Goal: Transaction & Acquisition: Purchase product/service

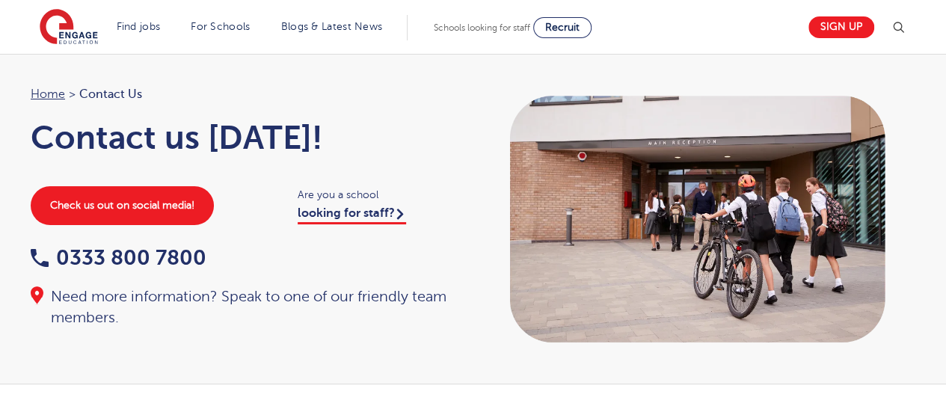
click at [910, 303] on div at bounding box center [702, 219] width 458 height 269
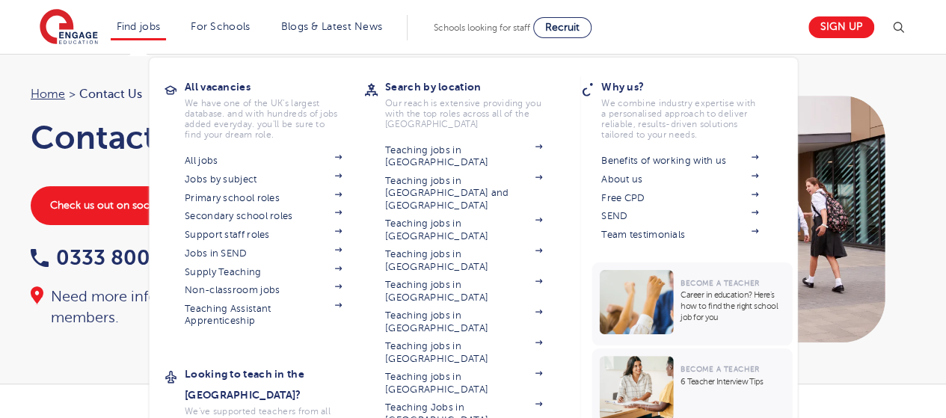
click at [132, 35] on li "Find jobs All vacancies We have one of the UK's largest database. and with hund…" at bounding box center [139, 27] width 56 height 25
click at [217, 156] on link "All jobs" at bounding box center [263, 161] width 157 height 12
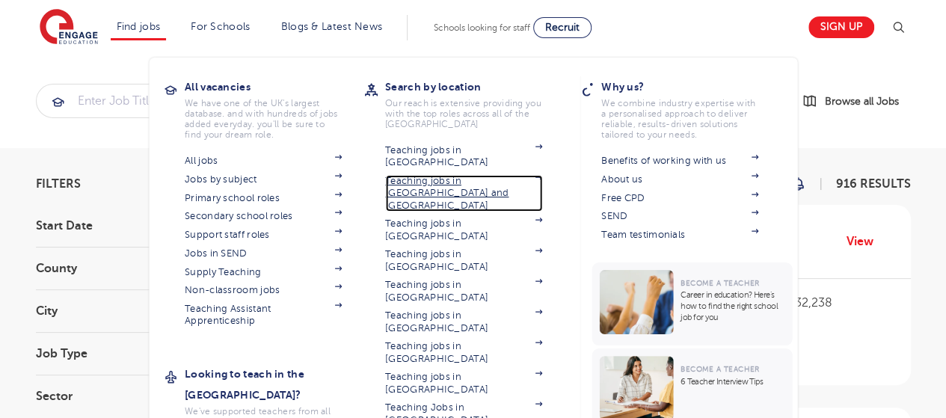
click at [470, 175] on link "Teaching jobs in [GEOGRAPHIC_DATA] and [GEOGRAPHIC_DATA]" at bounding box center [463, 193] width 157 height 37
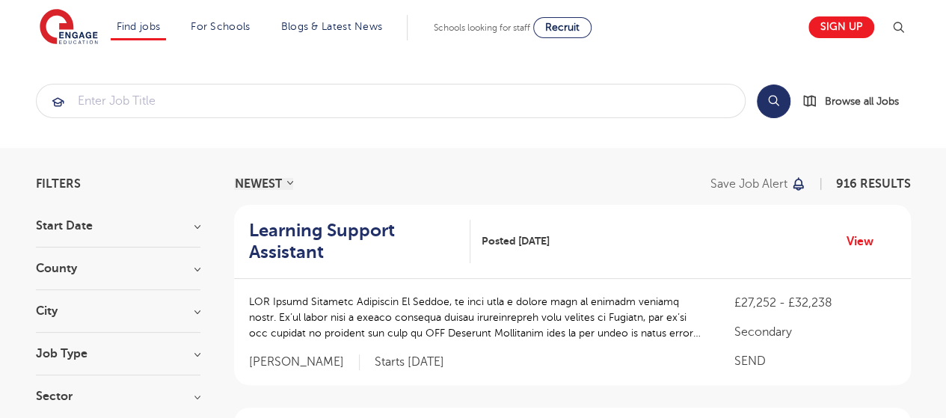
scroll to position [75, 0]
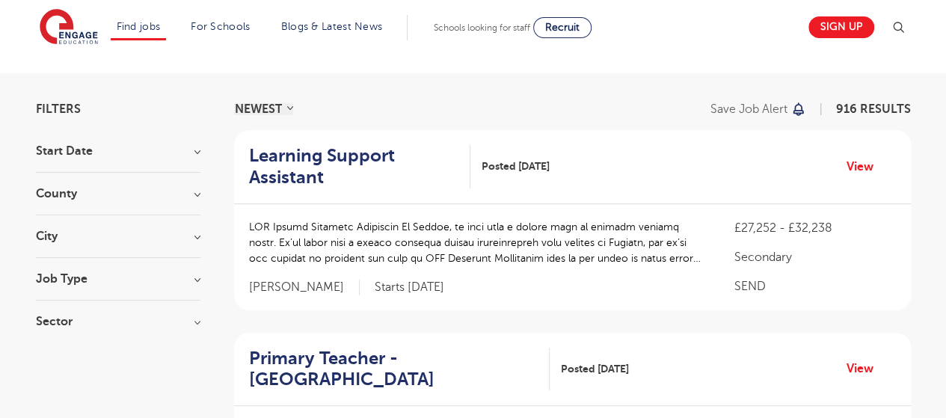
click at [123, 236] on h3 "City" at bounding box center [118, 236] width 165 height 12
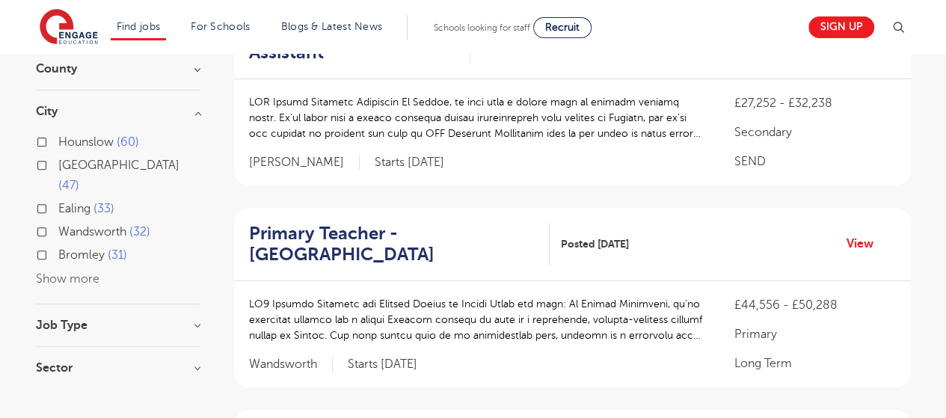
scroll to position [224, 0]
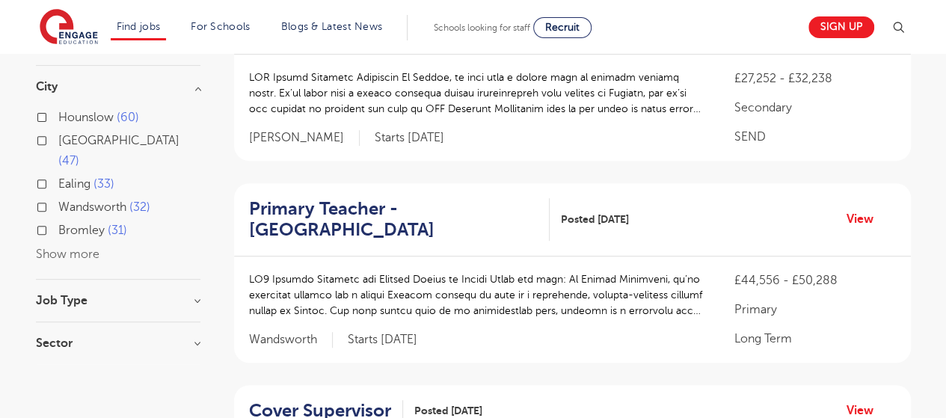
click at [79, 248] on button "Show more" at bounding box center [68, 254] width 64 height 13
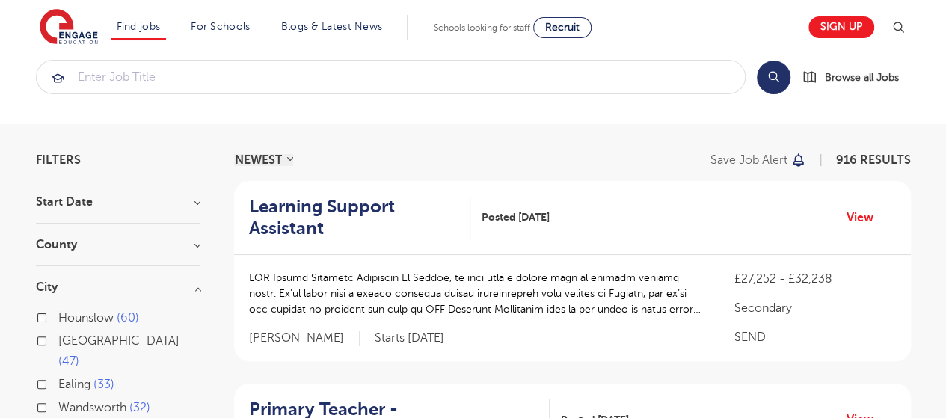
scroll to position [0, 0]
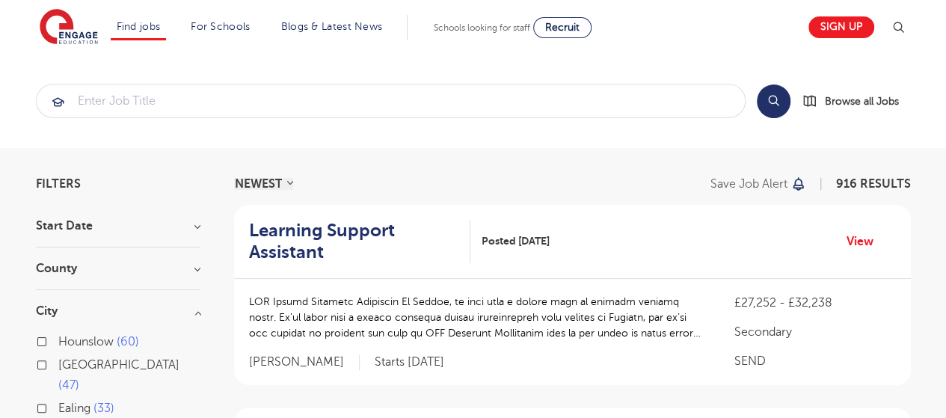
click at [78, 272] on h3 "County" at bounding box center [118, 268] width 165 height 12
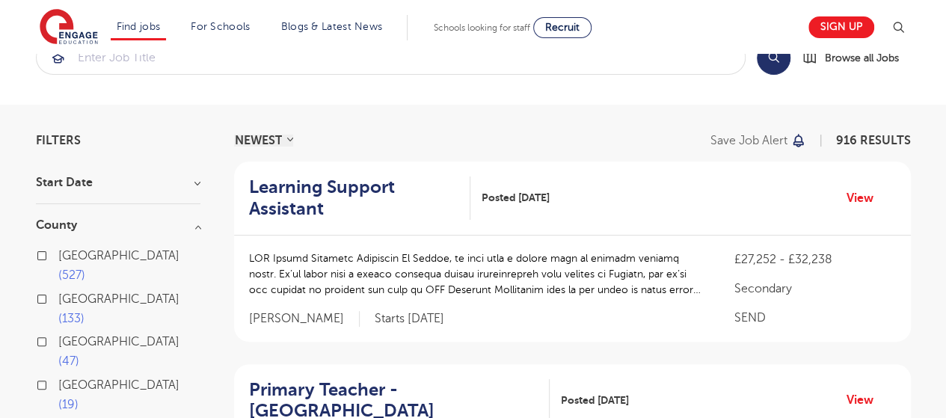
scroll to position [75, 0]
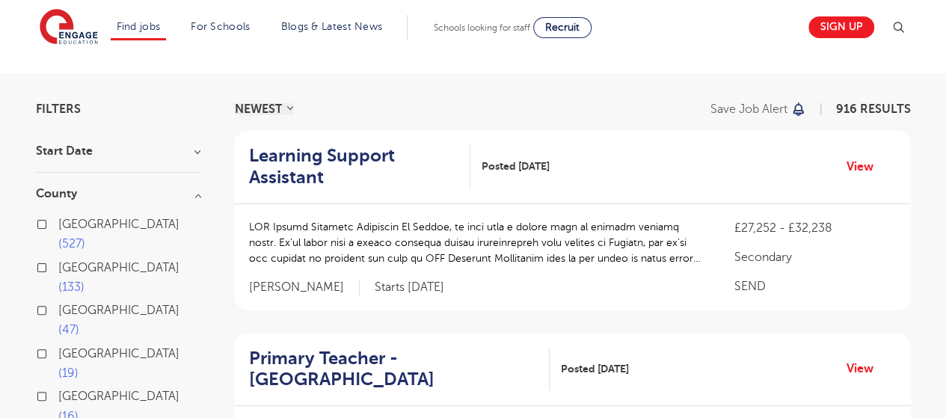
click at [108, 347] on span "West Sussex" at bounding box center [118, 353] width 121 height 13
click at [68, 347] on input "West Sussex 19" at bounding box center [63, 352] width 10 height 10
checkbox input "true"
click at [105, 390] on span "East Sussex" at bounding box center [118, 396] width 121 height 13
click at [68, 390] on input "East Sussex 16" at bounding box center [63, 395] width 10 height 10
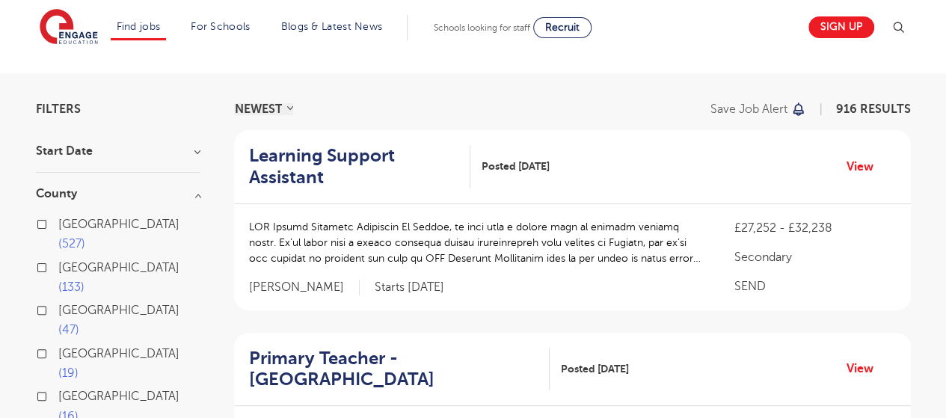
checkbox input "true"
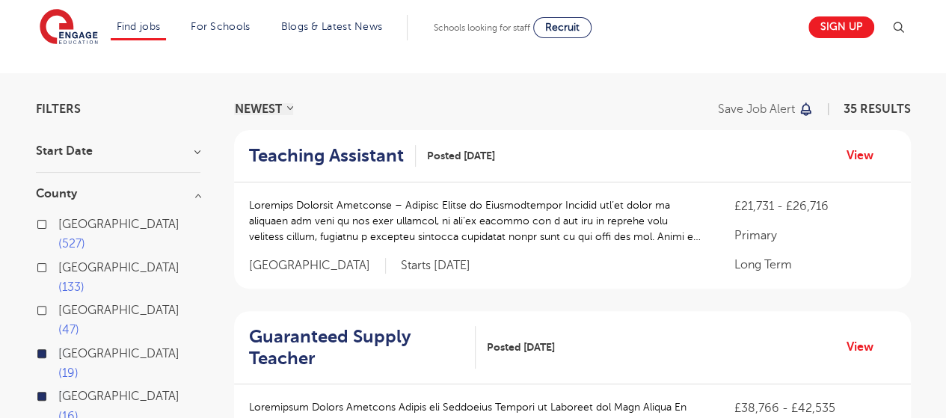
checkbox input "true"
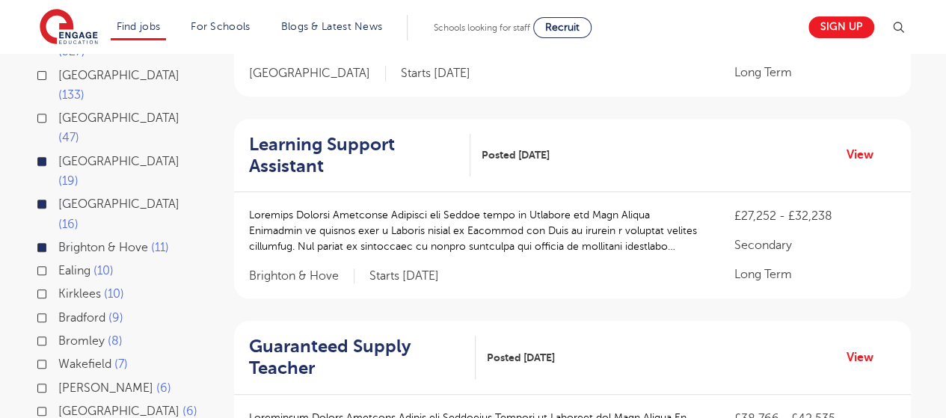
scroll to position [299, 0]
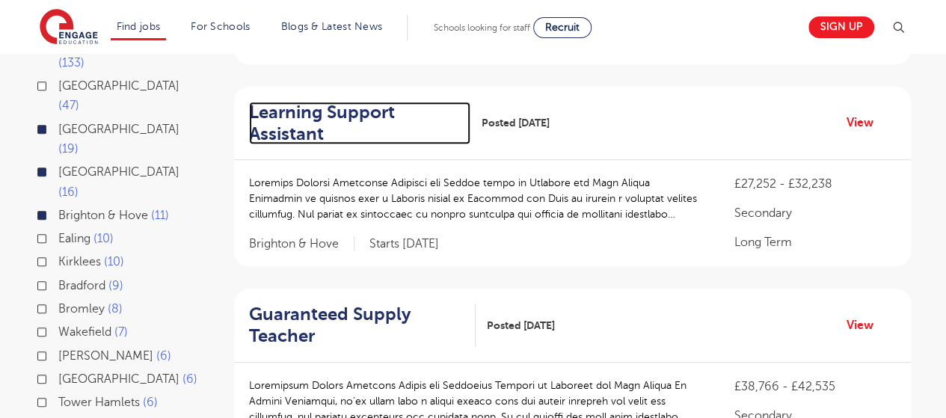
click at [298, 123] on h2 "Learning Support Assistant" at bounding box center [353, 123] width 209 height 43
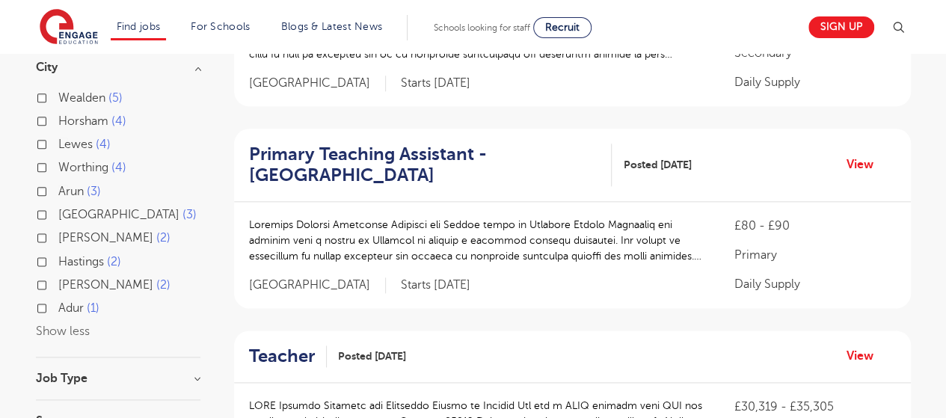
scroll to position [897, 0]
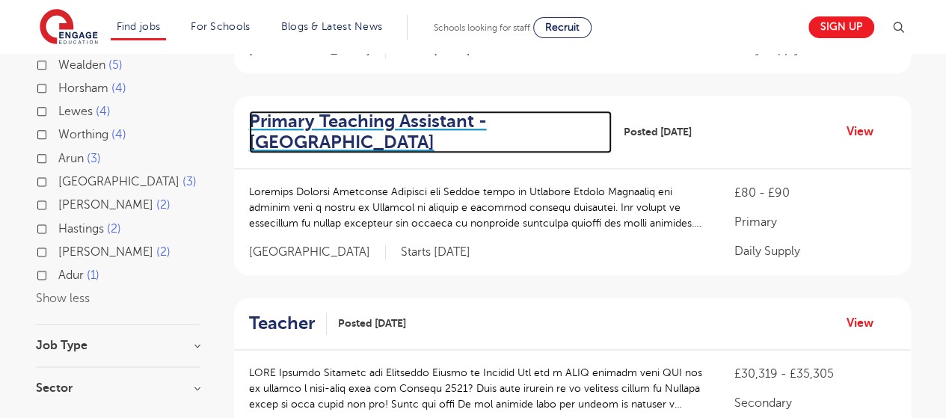
drag, startPoint x: 344, startPoint y: 114, endPoint x: 333, endPoint y: 102, distance: 17.0
click at [344, 114] on h2 "Primary Teaching Assistant - Newhaven" at bounding box center [424, 132] width 351 height 43
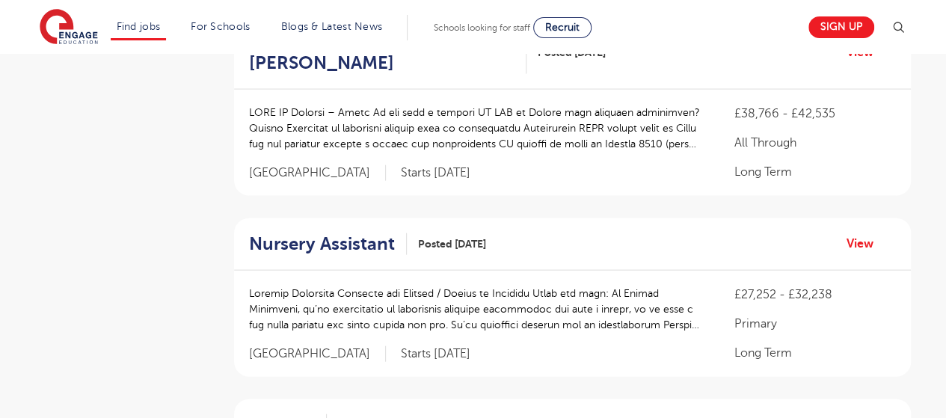
scroll to position [1645, 0]
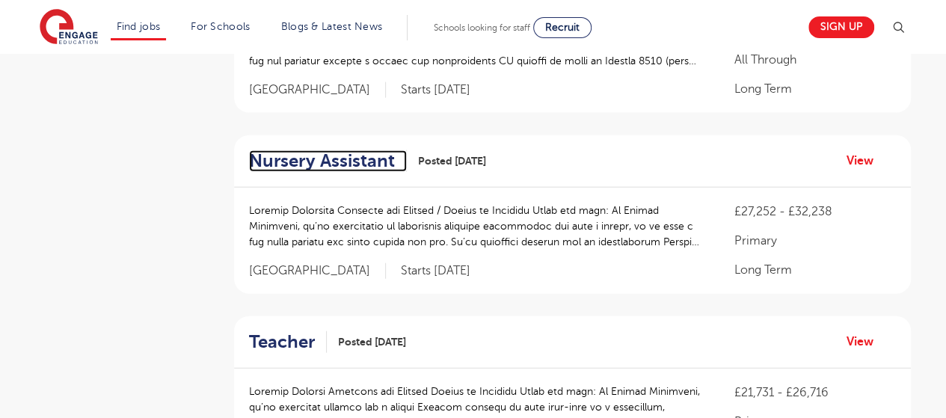
click at [369, 153] on h2 "Nursery Assistant" at bounding box center [322, 161] width 146 height 22
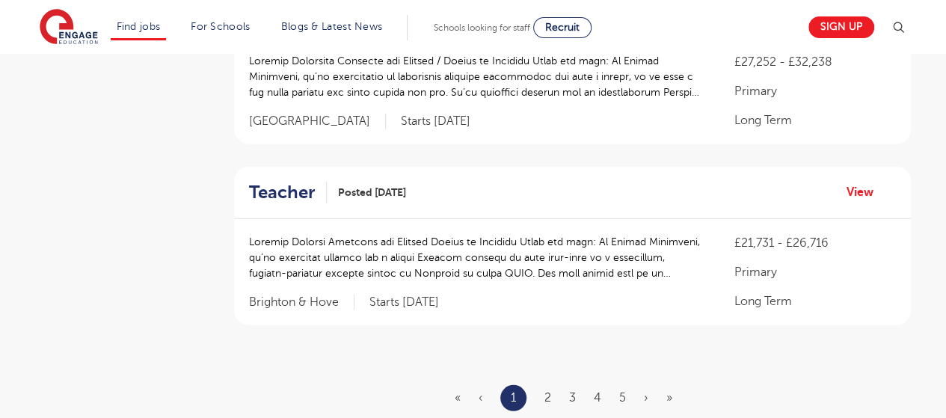
scroll to position [1944, 0]
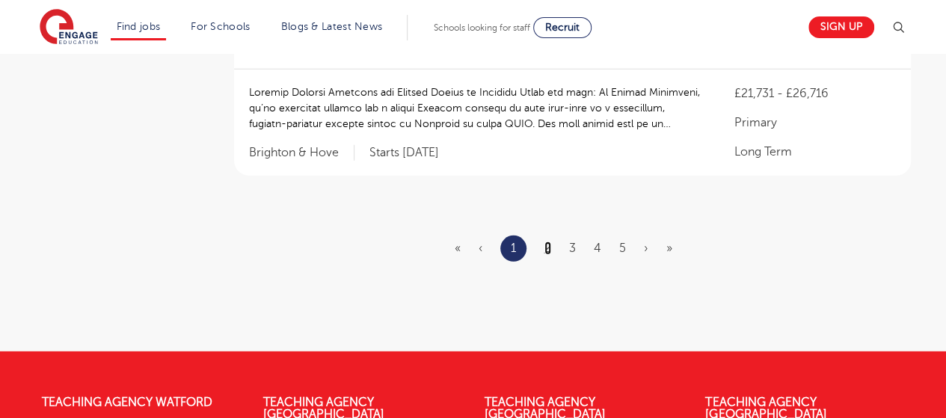
click at [549, 251] on link "2" at bounding box center [547, 248] width 7 height 13
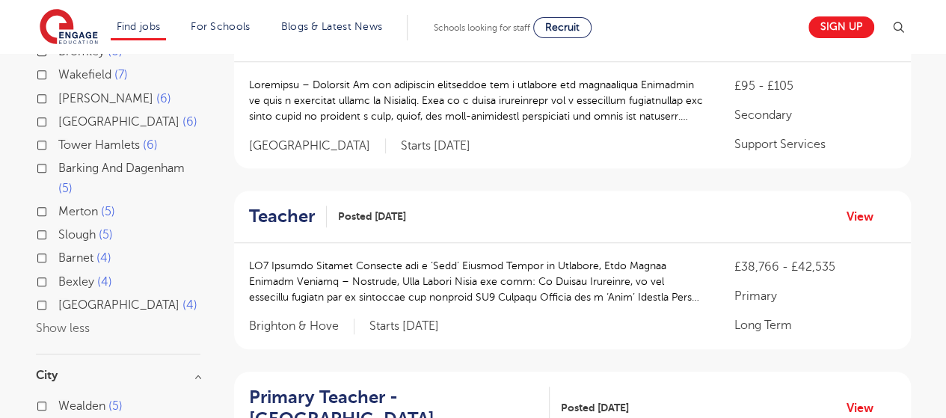
scroll to position [523, 0]
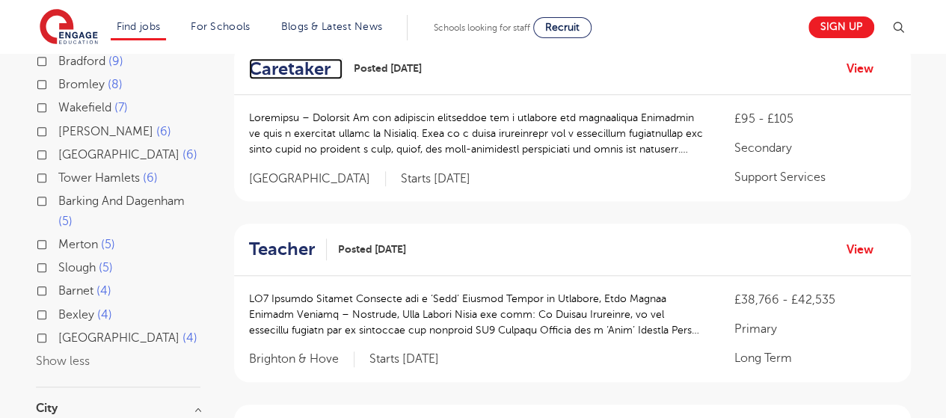
click at [315, 62] on h2 "Caretaker" at bounding box center [290, 69] width 82 height 22
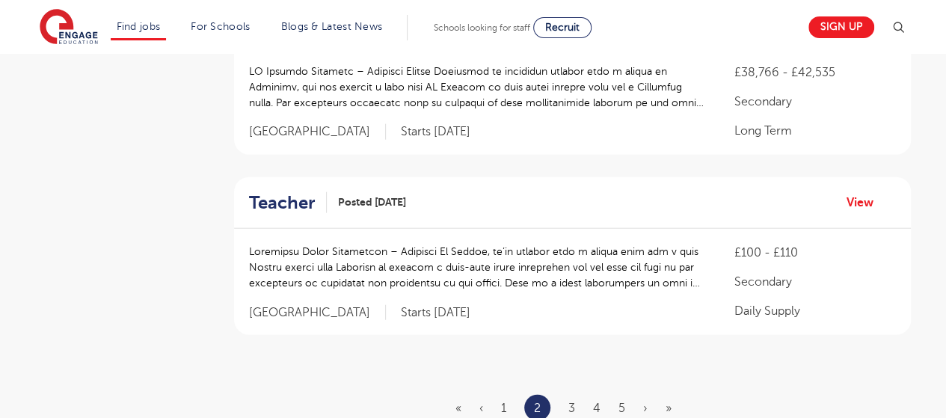
scroll to position [1795, 0]
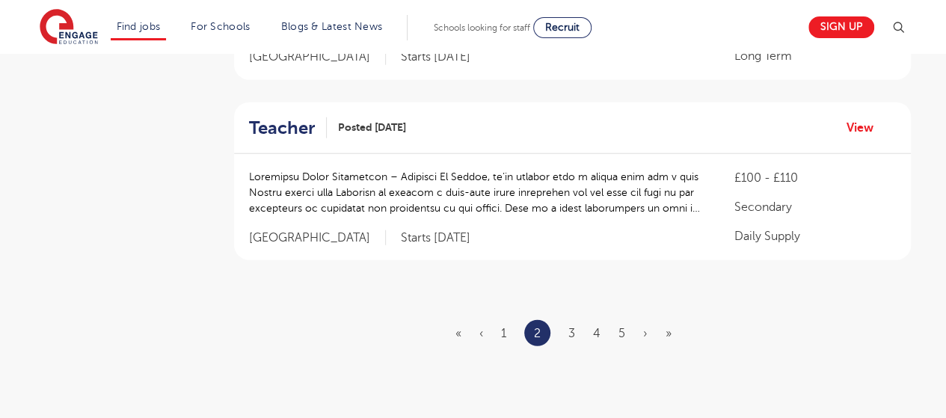
click at [565, 334] on ul "« ‹ 1 2 3 4 5 › »" at bounding box center [572, 333] width 234 height 26
click at [570, 331] on link "3" at bounding box center [571, 333] width 7 height 13
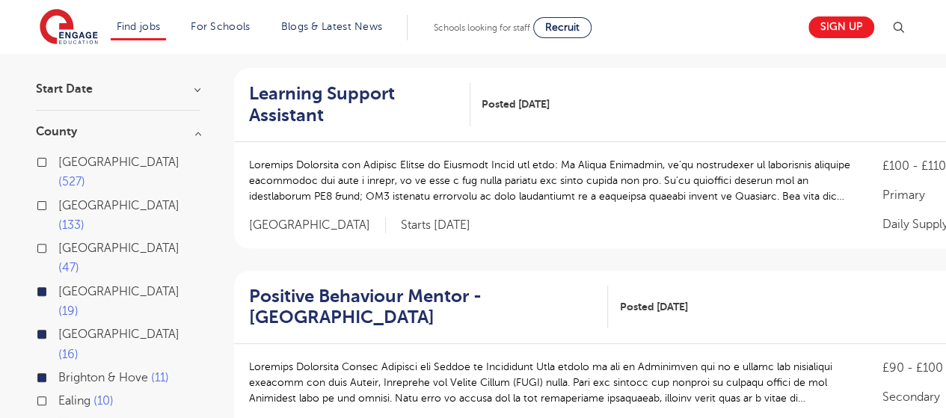
scroll to position [150, 0]
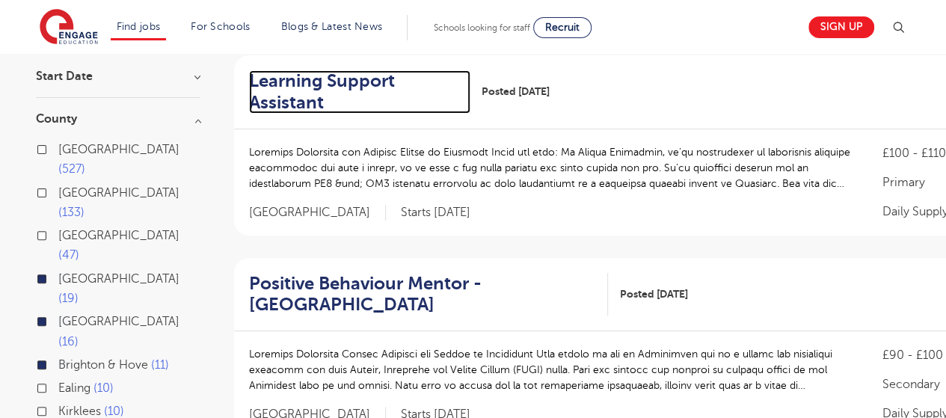
click at [290, 98] on h2 "Learning Support Assistant" at bounding box center [353, 91] width 209 height 43
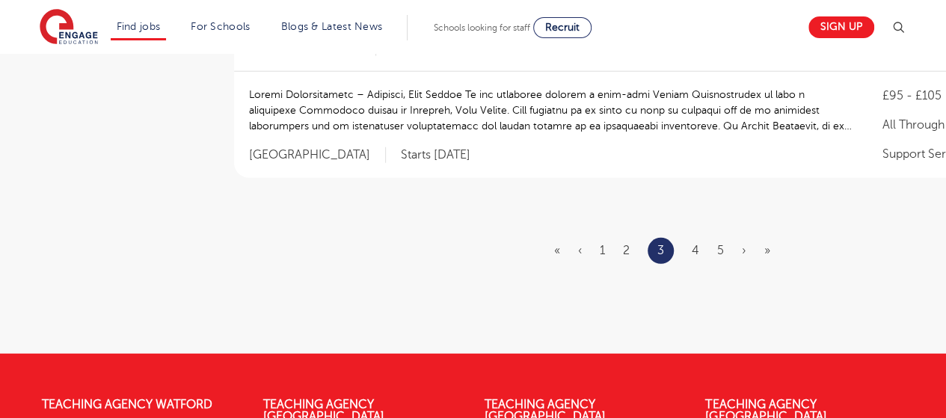
scroll to position [1944, 0]
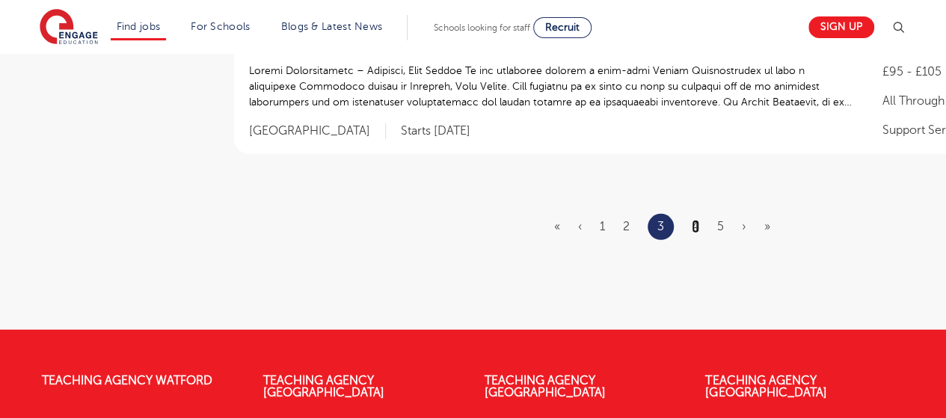
click at [694, 225] on link "4" at bounding box center [695, 226] width 7 height 13
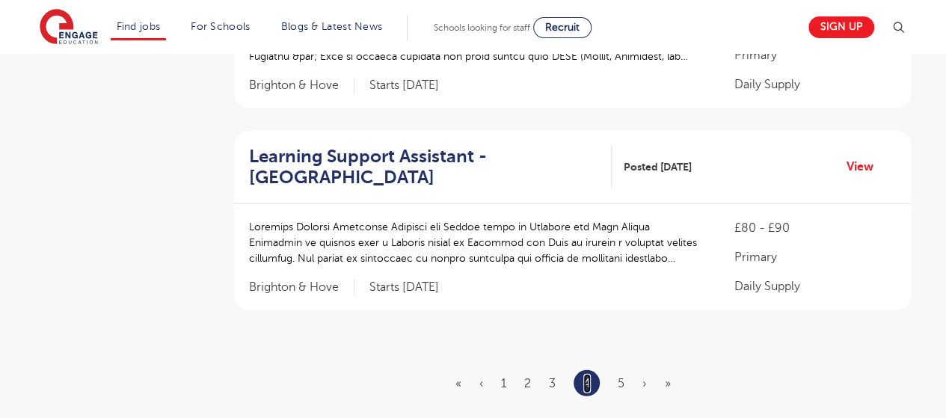
scroll to position [1795, 0]
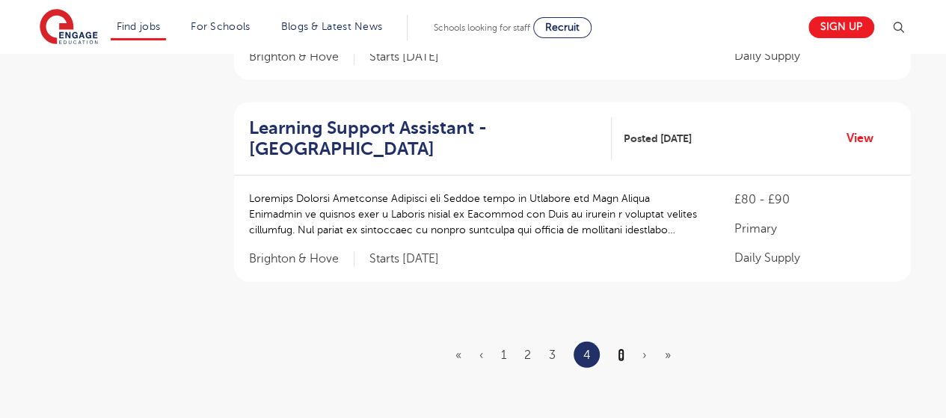
click at [619, 348] on link "5" at bounding box center [621, 354] width 7 height 13
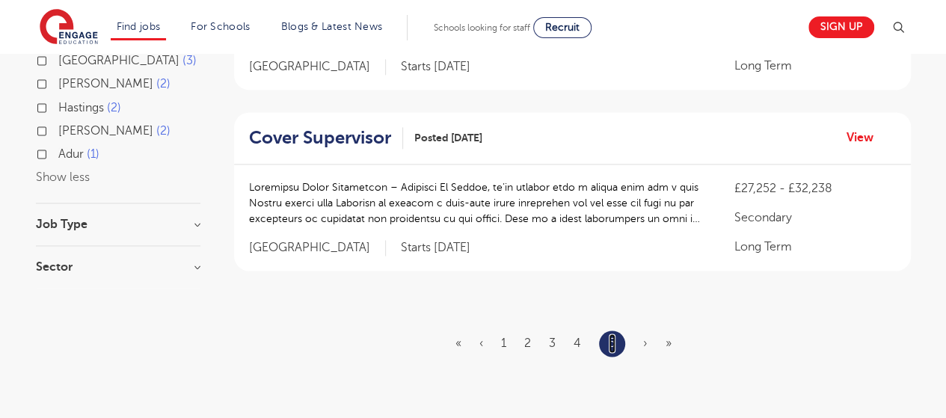
scroll to position [1047, 0]
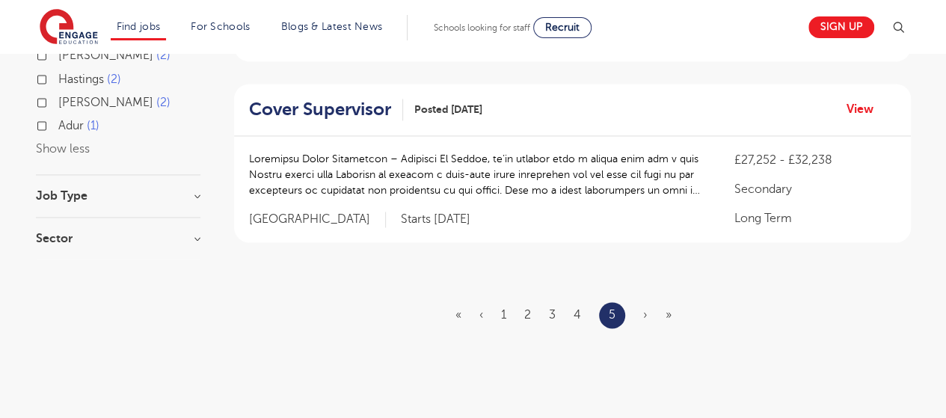
click at [647, 314] on span "›" at bounding box center [645, 314] width 4 height 13
click at [640, 313] on ul "« ‹ 1 2 3 4 5 › »" at bounding box center [572, 315] width 234 height 26
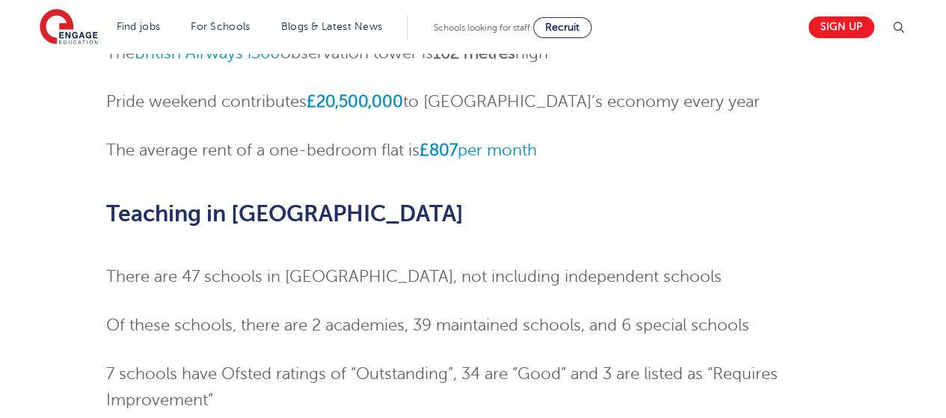
scroll to position [673, 0]
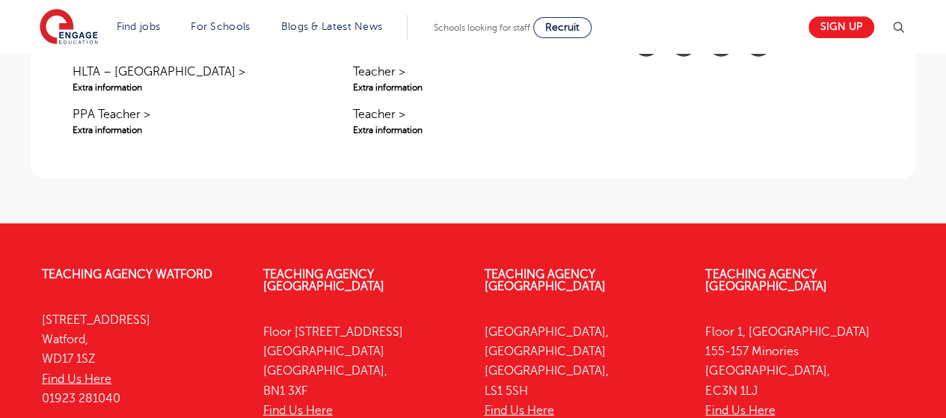
scroll to position [1720, 0]
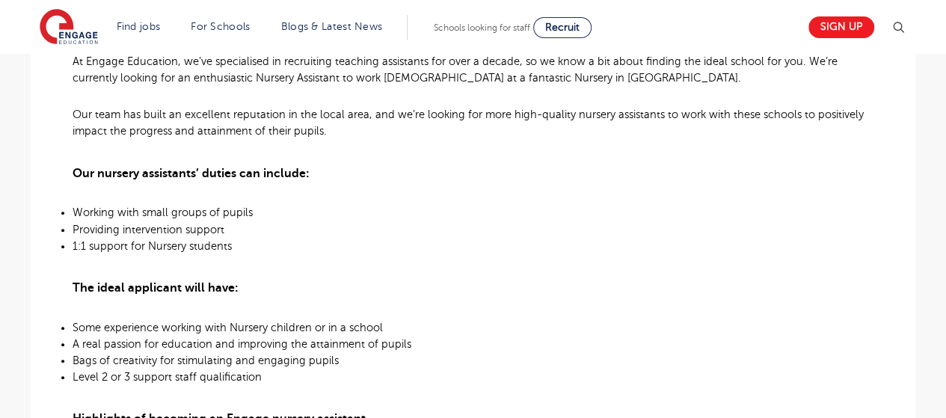
scroll to position [598, 0]
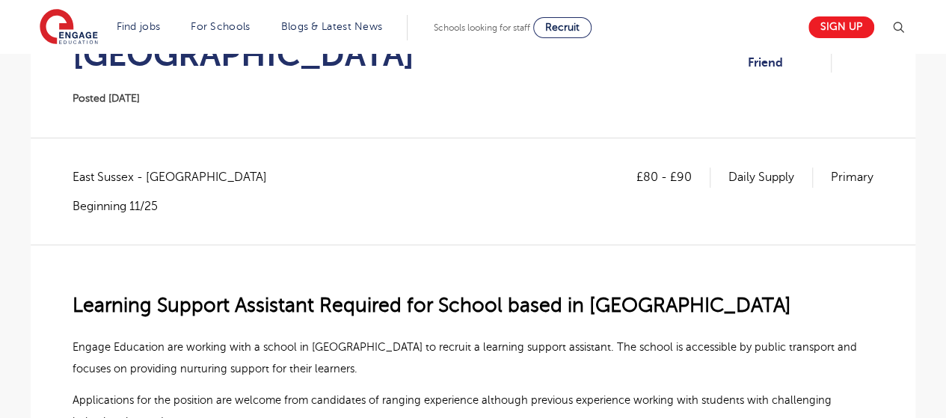
scroll to position [374, 0]
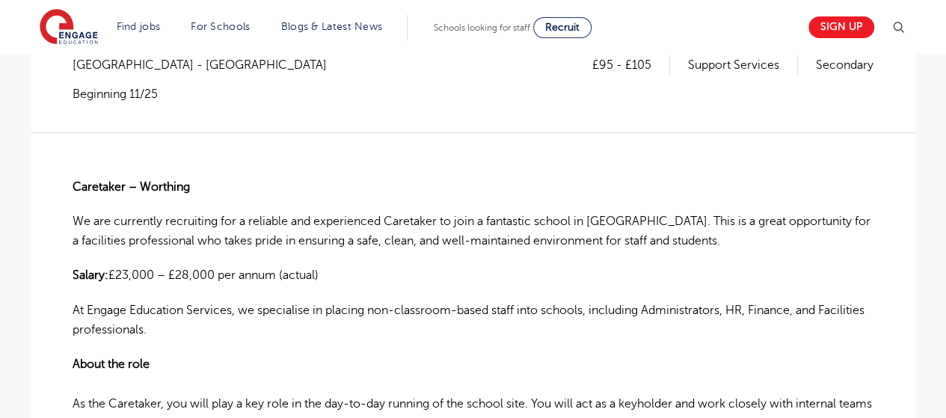
scroll to position [224, 0]
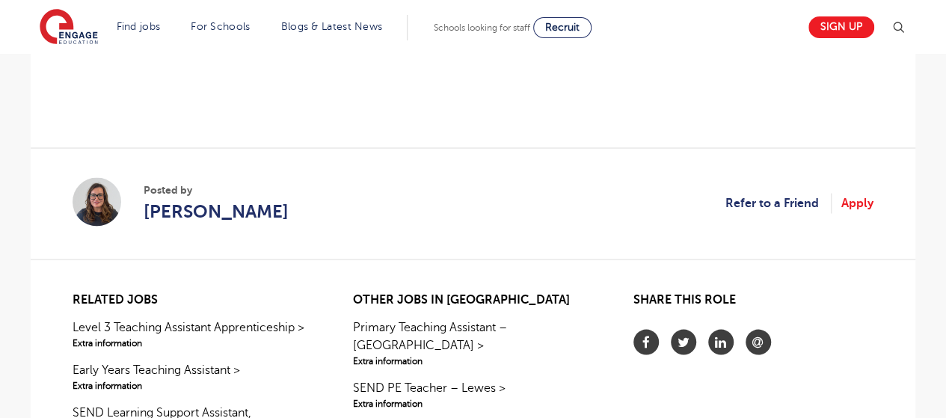
scroll to position [1346, 0]
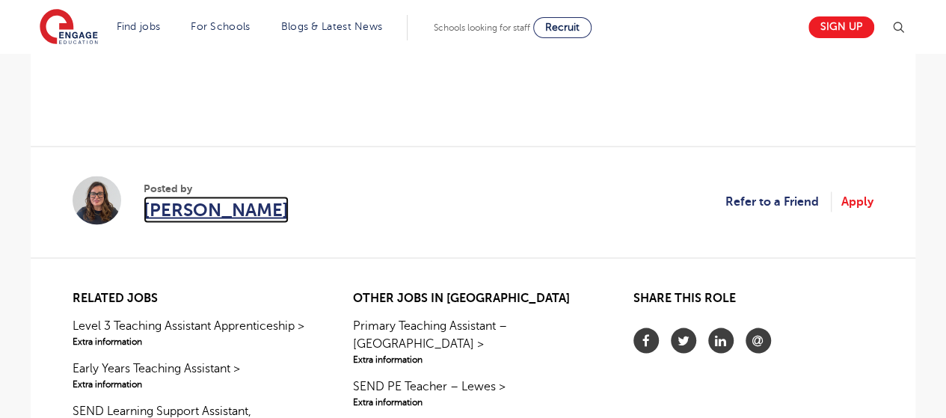
click at [198, 211] on span "[PERSON_NAME]" at bounding box center [216, 209] width 145 height 27
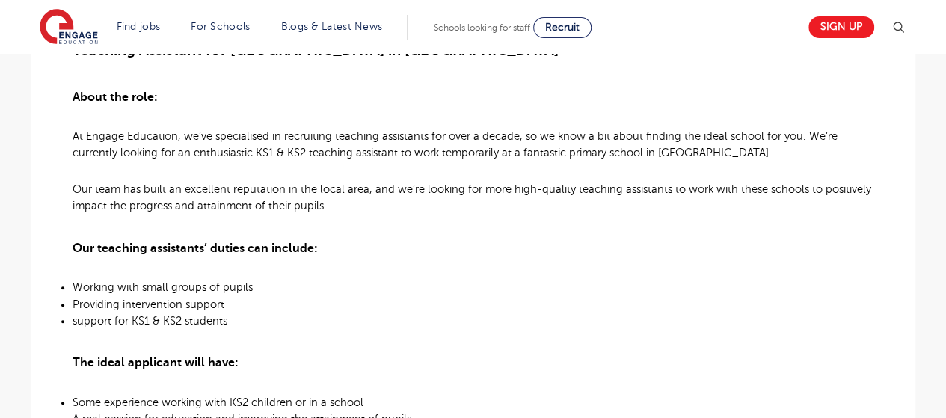
scroll to position [224, 0]
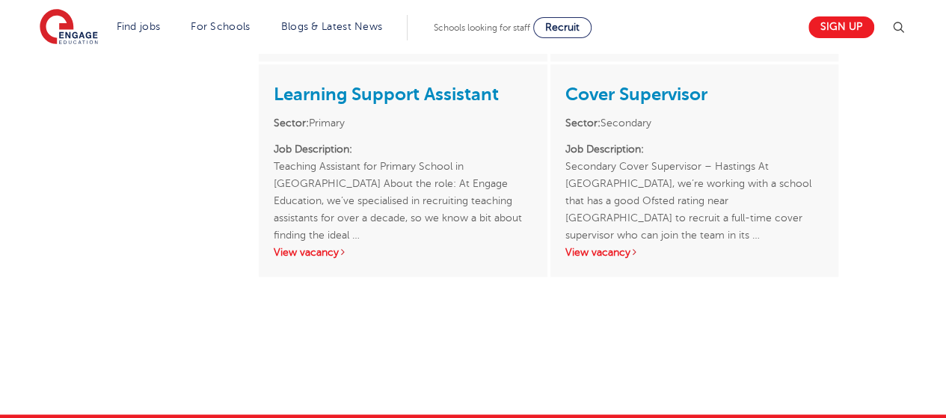
scroll to position [1122, 0]
